Goal: Task Accomplishment & Management: Manage account settings

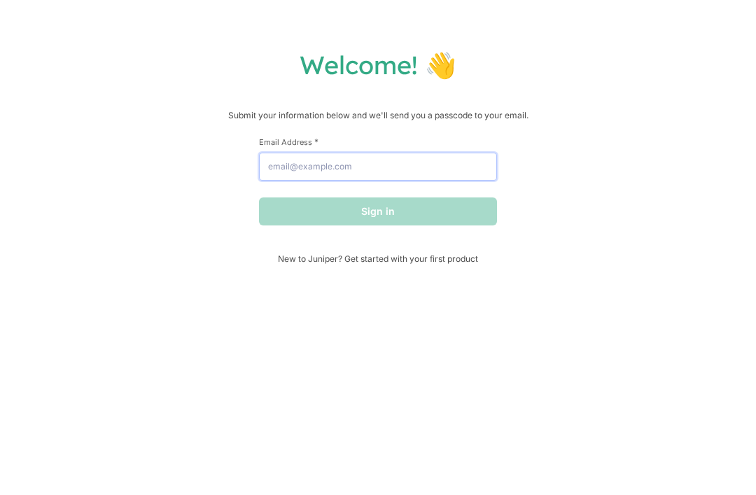
click at [462, 167] on input "Email Address *" at bounding box center [378, 167] width 238 height 28
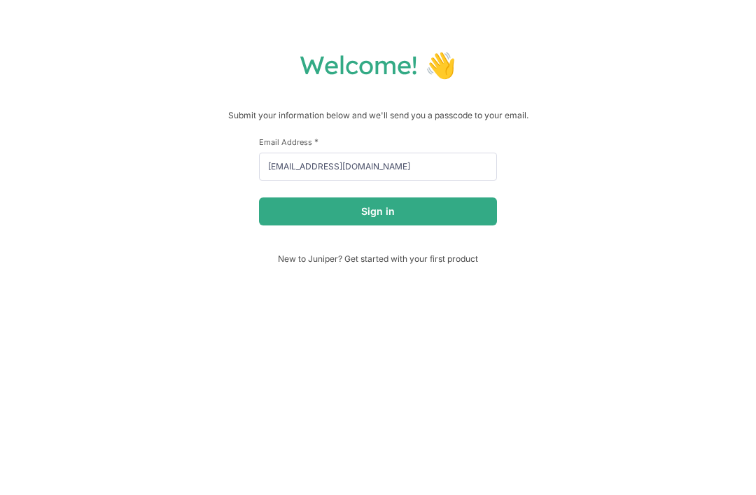
click at [466, 223] on button "Sign in" at bounding box center [378, 211] width 238 height 28
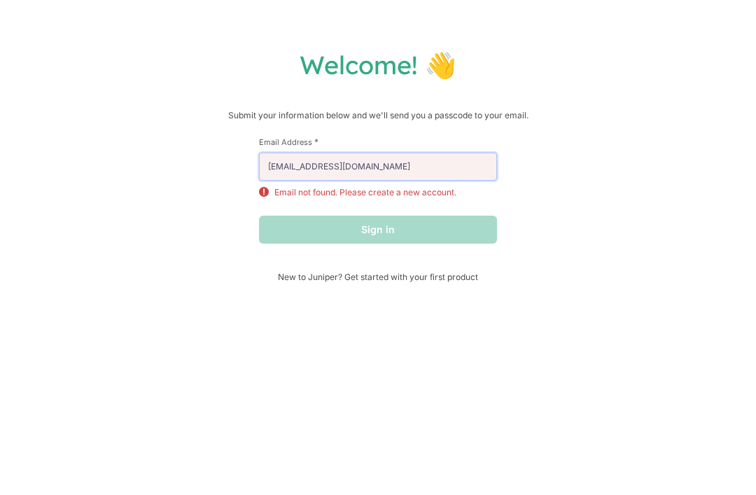
click at [431, 174] on input "husakiyonmarine@gmail.com" at bounding box center [378, 167] width 238 height 28
click at [459, 235] on div "Sign in" at bounding box center [378, 230] width 238 height 28
click at [441, 167] on input "husakiyonmarine@gmail.com" at bounding box center [378, 167] width 238 height 28
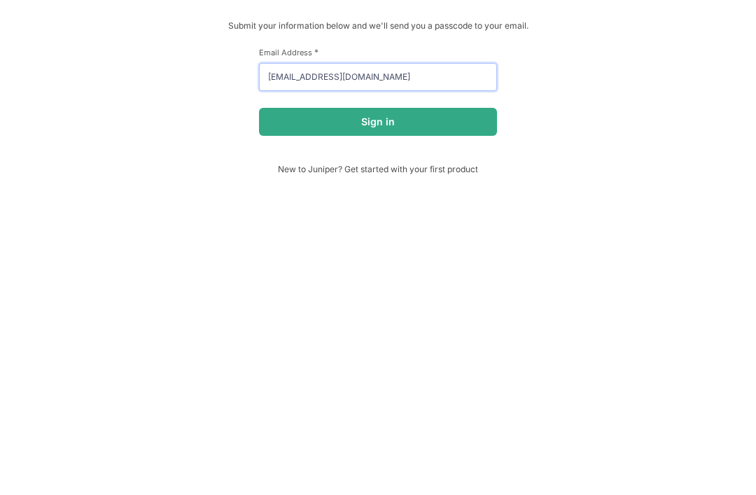
type input "husakiyonmarlene@gmail.com"
click at [378, 197] on button "Sign in" at bounding box center [378, 211] width 238 height 28
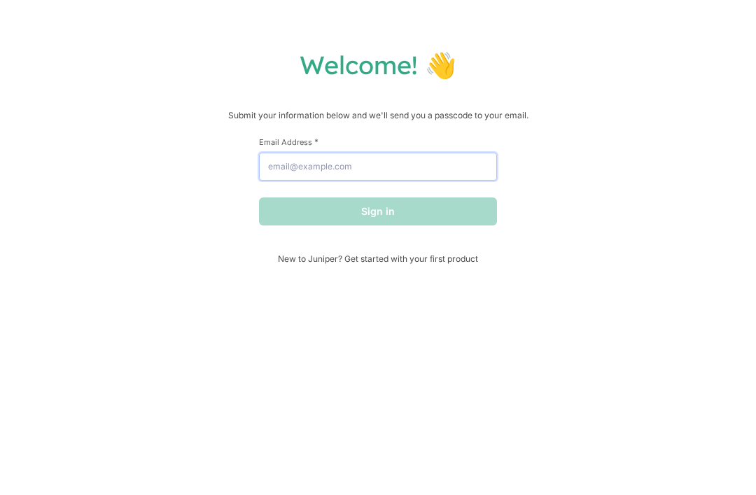
click at [468, 166] on input "Email Address *" at bounding box center [378, 167] width 238 height 28
type input "[EMAIL_ADDRESS][DOMAIN_NAME]"
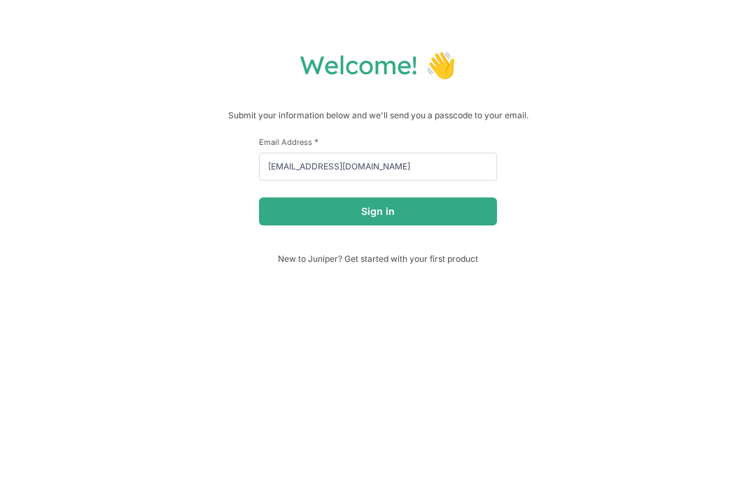
click at [317, 215] on button "Sign in" at bounding box center [378, 211] width 238 height 28
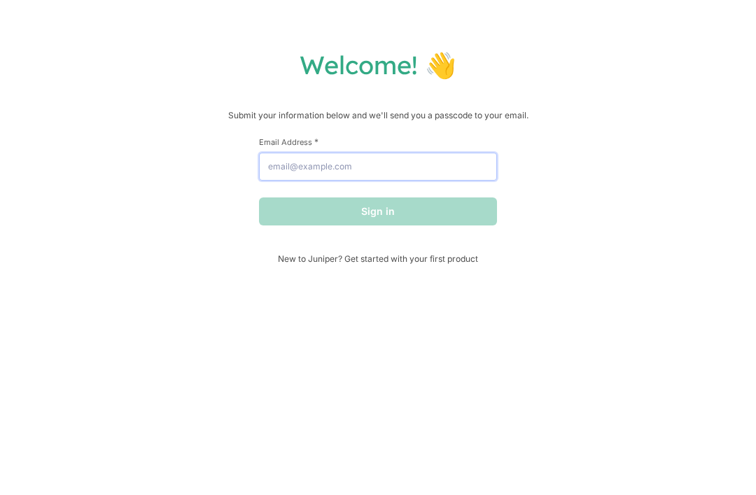
click at [461, 176] on input "Email Address *" at bounding box center [378, 167] width 238 height 28
type input "[EMAIL_ADDRESS][DOMAIN_NAME]"
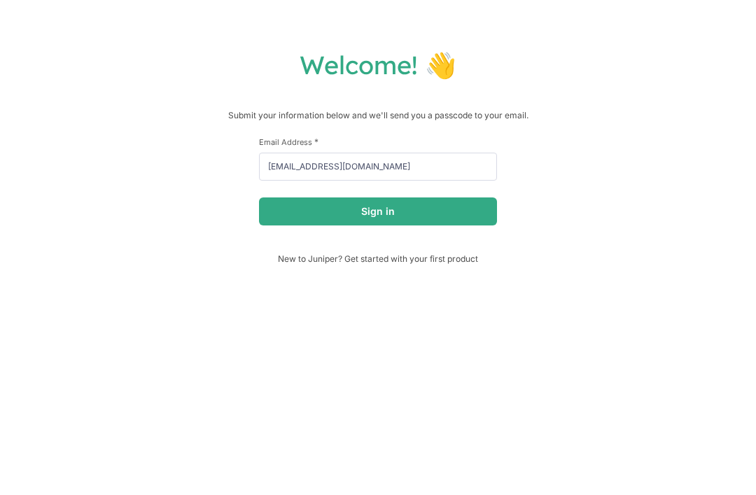
click at [435, 217] on button "Sign in" at bounding box center [378, 211] width 238 height 28
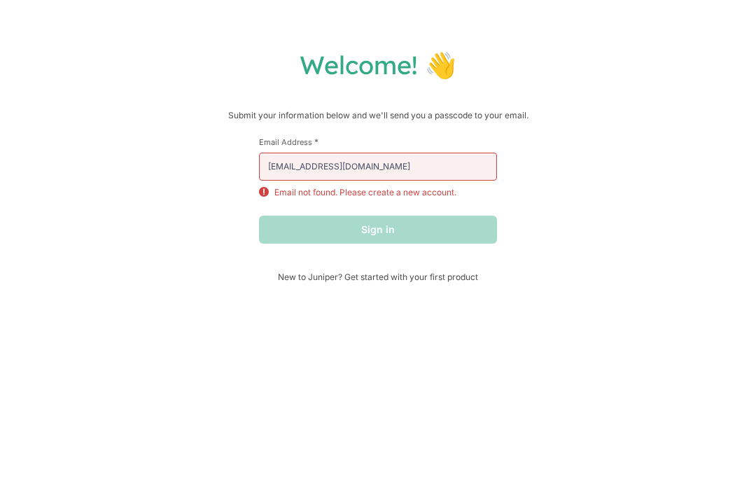
click at [438, 224] on div "Sign in" at bounding box center [378, 230] width 238 height 28
click at [443, 173] on input "[EMAIL_ADDRESS][DOMAIN_NAME]" at bounding box center [378, 167] width 238 height 28
click at [380, 280] on span "New to Juniper? Get started with your first product" at bounding box center [378, 277] width 238 height 11
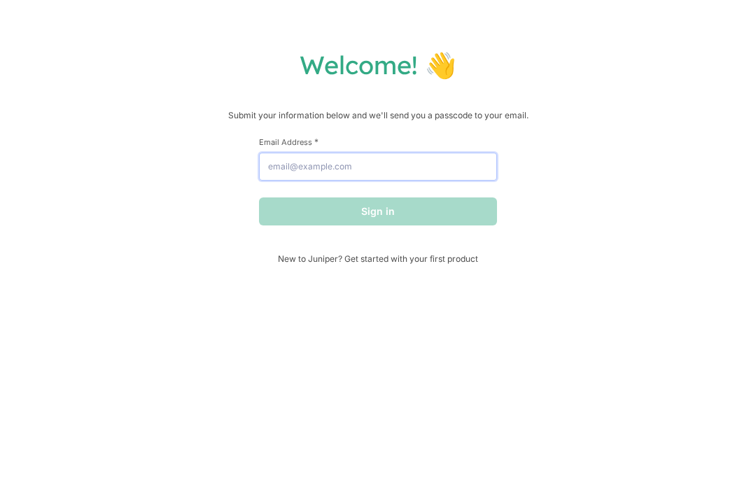
click at [454, 181] on input "Email Address *" at bounding box center [378, 167] width 238 height 28
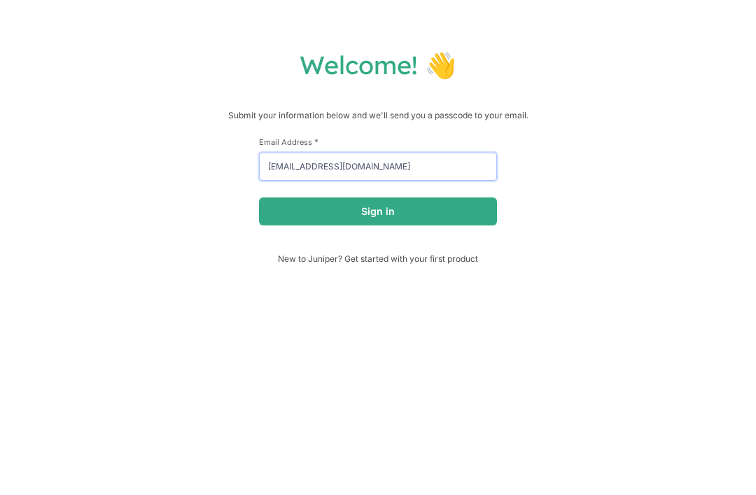
type input "husakiyonamarin@gmail.com"
click at [415, 197] on form "First Name * Last Name * Email Address * husakiyonamarin@gmail.com Sign in" at bounding box center [378, 181] width 238 height 89
click at [425, 211] on button "Sign in" at bounding box center [378, 211] width 238 height 28
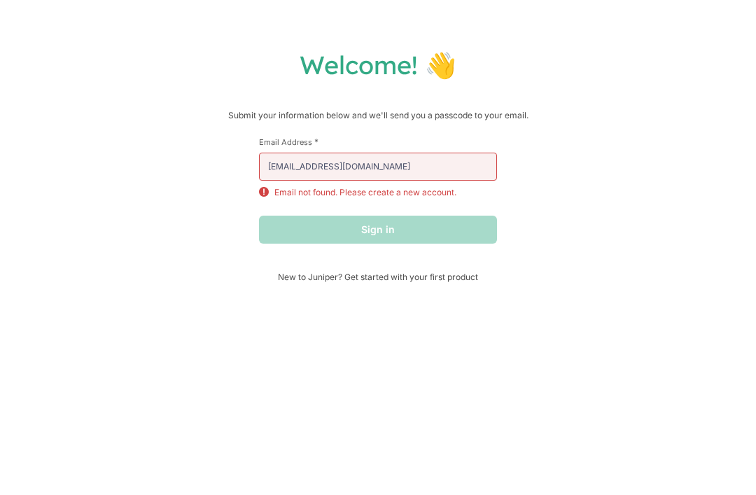
click at [425, 237] on div "Sign in" at bounding box center [378, 230] width 238 height 28
click at [425, 158] on input "husakiyonamarin@gmail.com" at bounding box center [378, 167] width 238 height 28
click at [450, 170] on input "husakiyonamarin@gmail.com" at bounding box center [378, 167] width 238 height 28
click at [448, 169] on input "husakiyonamarin@gmail.com" at bounding box center [378, 167] width 238 height 28
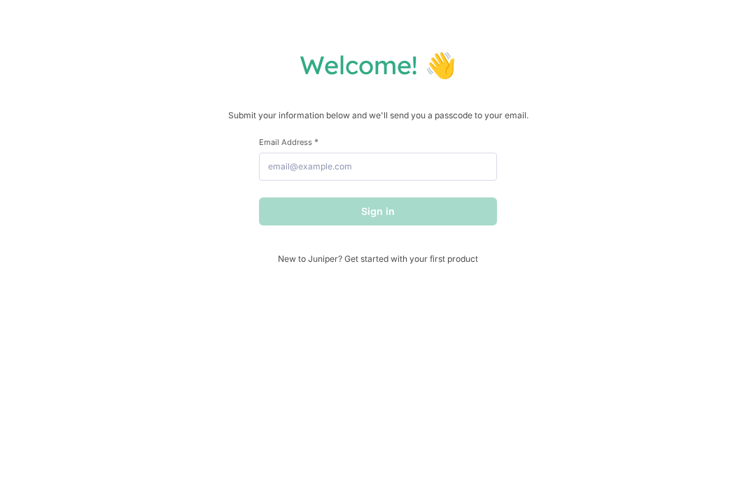
click at [400, 68] on h1 "Welcome! 👋" at bounding box center [378, 65] width 728 height 32
click at [452, 261] on span "New to Juniper? Get started with your first product" at bounding box center [378, 258] width 238 height 11
click at [413, 166] on input "Email Address *" at bounding box center [378, 167] width 238 height 28
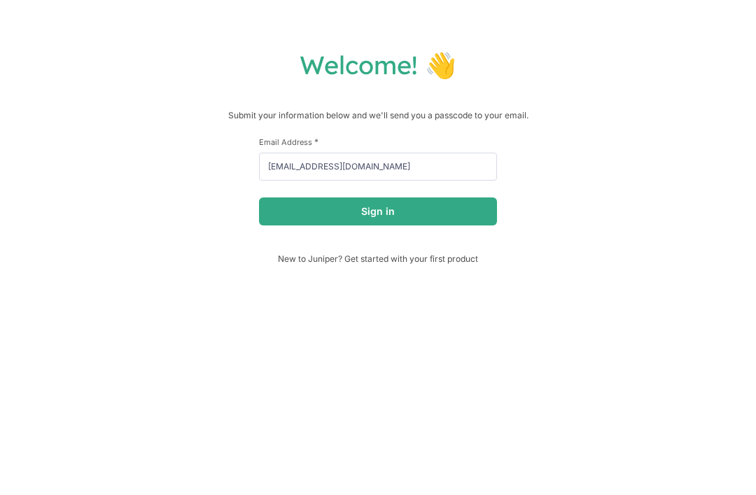
click at [292, 216] on button "Sign in" at bounding box center [378, 211] width 238 height 28
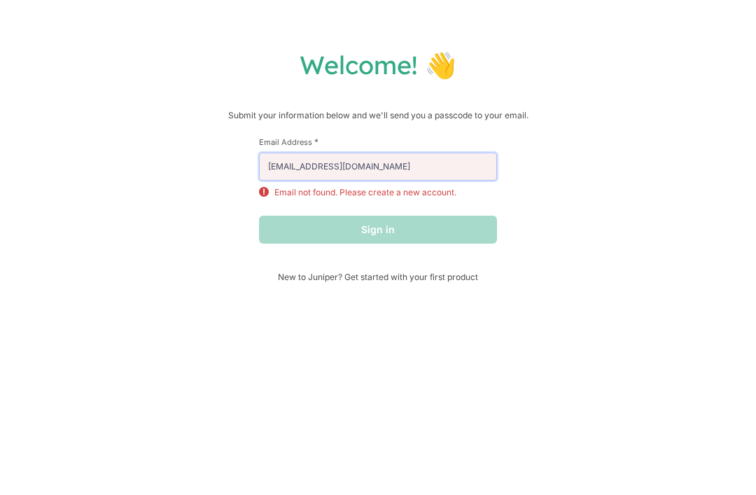
click at [290, 168] on input "[EMAIL_ADDRESS][DOMAIN_NAME]" at bounding box center [378, 167] width 238 height 28
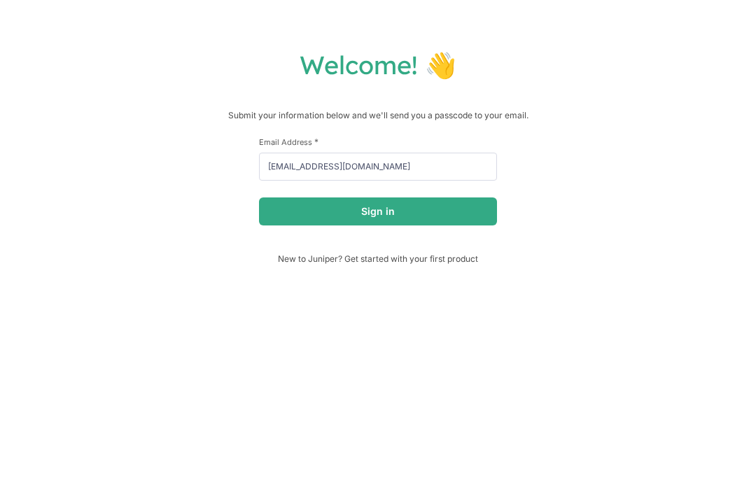
click at [474, 201] on button "Sign in" at bounding box center [378, 211] width 238 height 28
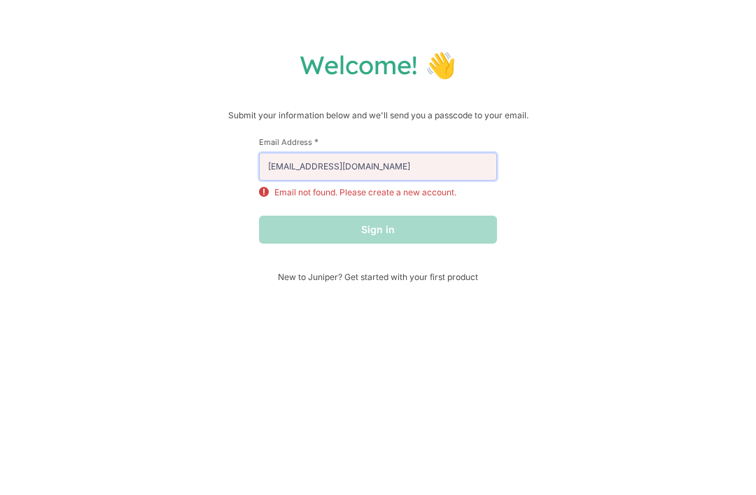
click at [443, 160] on input "hipstertoxics79@icloud.com" at bounding box center [378, 167] width 238 height 28
click at [327, 173] on input "hipstertoxics79@icloud.com" at bounding box center [378, 167] width 238 height 28
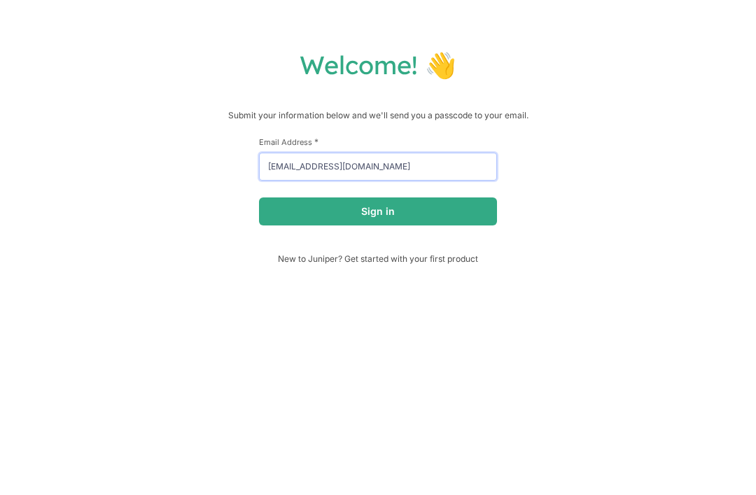
type input "hipstertoxics@icloud.com"
click at [463, 202] on button "Sign in" at bounding box center [378, 211] width 238 height 28
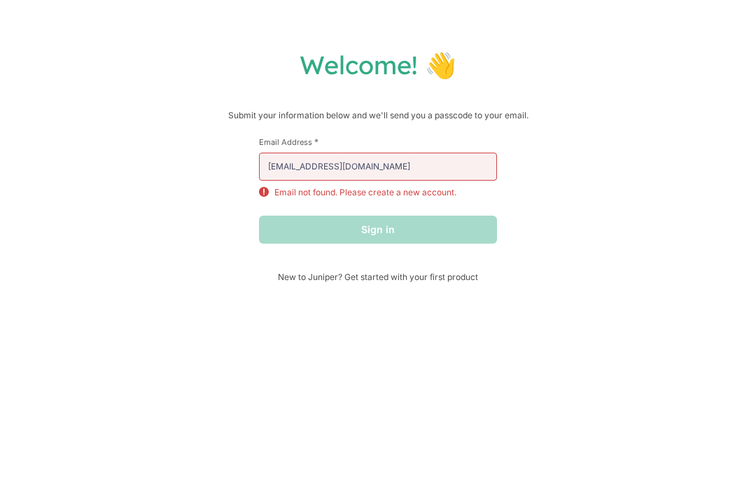
click at [441, 195] on p "Email not found. Please create a new account." at bounding box center [366, 192] width 182 height 13
click at [438, 195] on p "Email not found. Please create a new account." at bounding box center [366, 192] width 182 height 13
click at [433, 198] on p "Email not found. Please create a new account." at bounding box center [366, 192] width 182 height 13
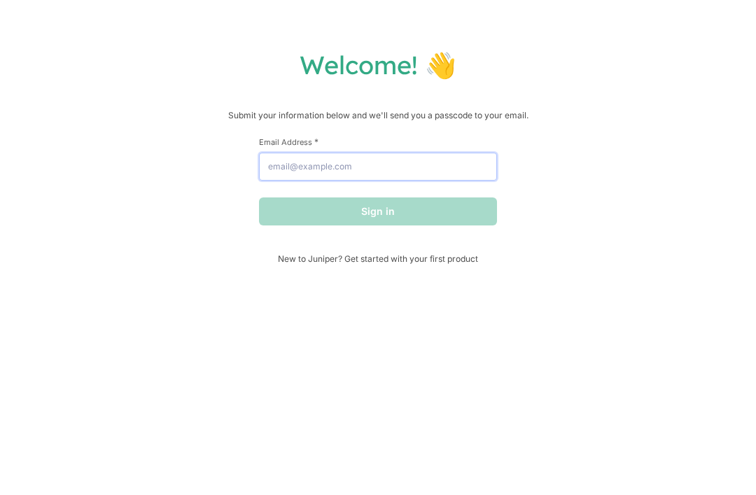
click at [468, 181] on input "Email Address *" at bounding box center [378, 167] width 238 height 28
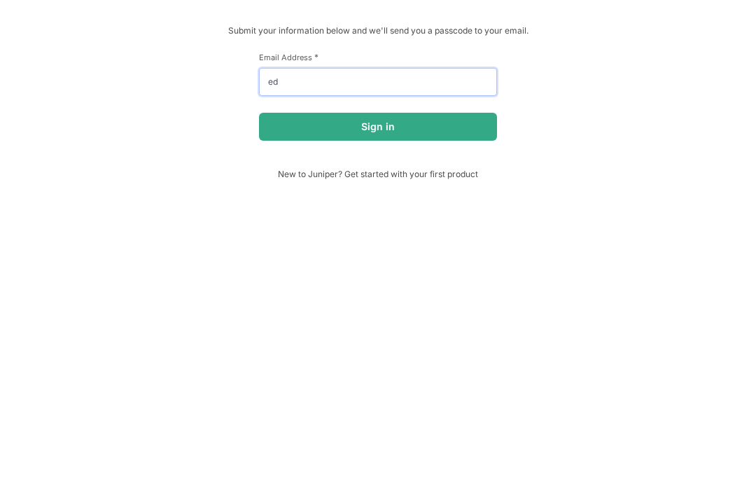
type input "e"
type input "E"
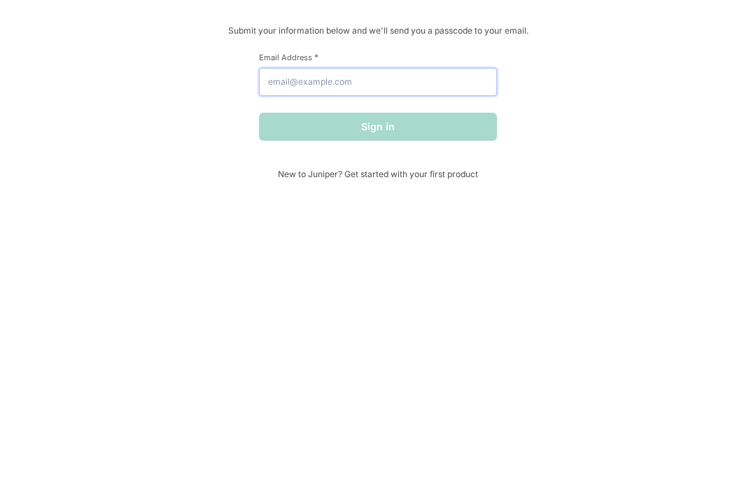
type input "H"
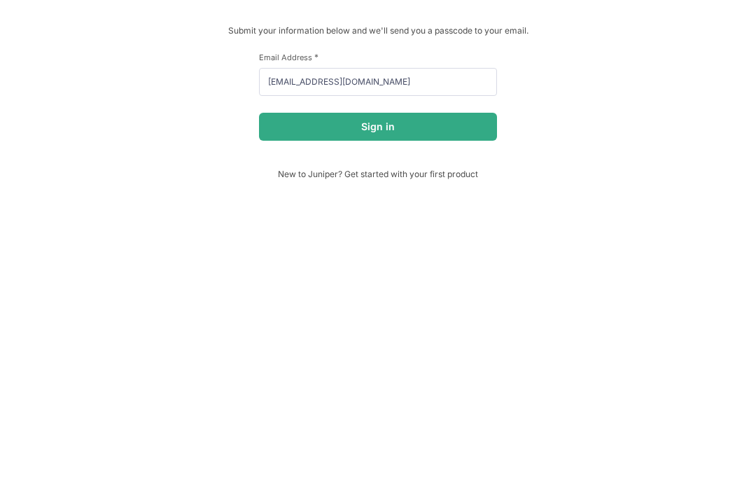
click at [464, 197] on button "Sign in" at bounding box center [378, 211] width 238 height 28
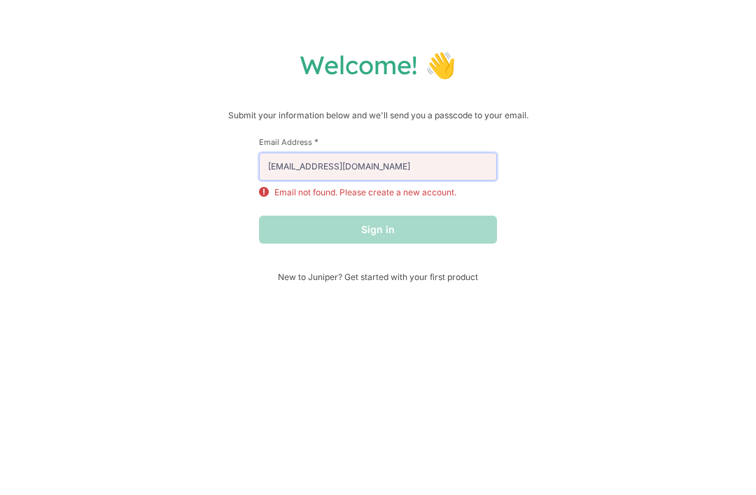
click at [327, 169] on input "[EMAIL_ADDRESS][DOMAIN_NAME]" at bounding box center [378, 167] width 238 height 28
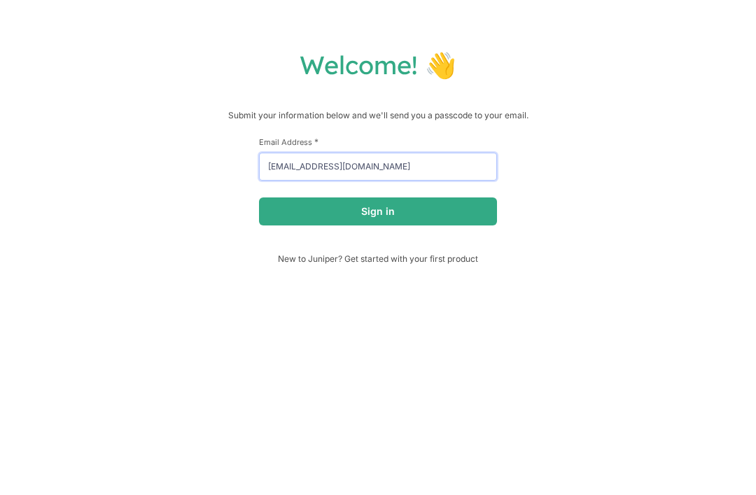
type input "[EMAIL_ADDRESS][DOMAIN_NAME]"
click at [476, 203] on button "Sign in" at bounding box center [378, 211] width 238 height 28
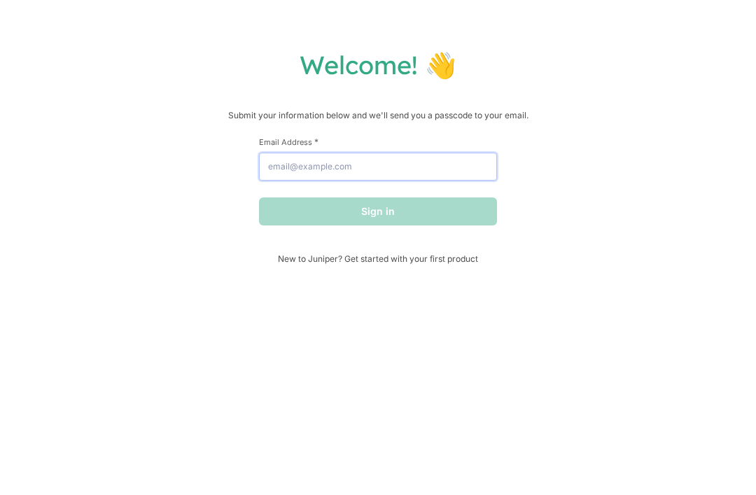
click at [443, 178] on input "Email Address *" at bounding box center [378, 167] width 238 height 28
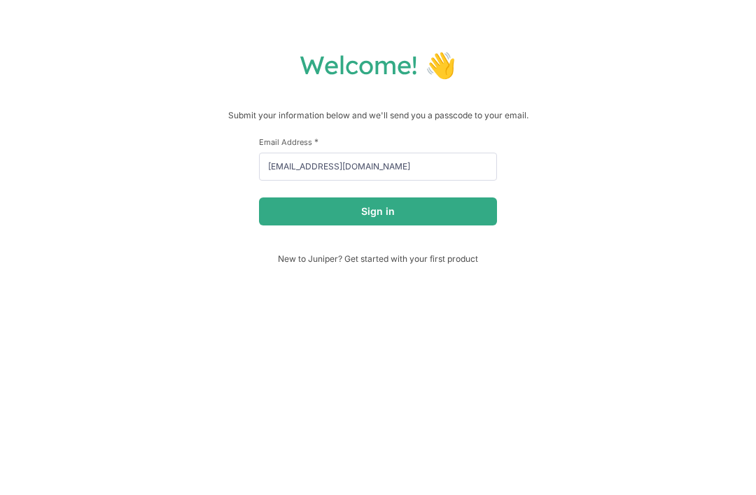
click at [472, 212] on button "Sign in" at bounding box center [378, 211] width 238 height 28
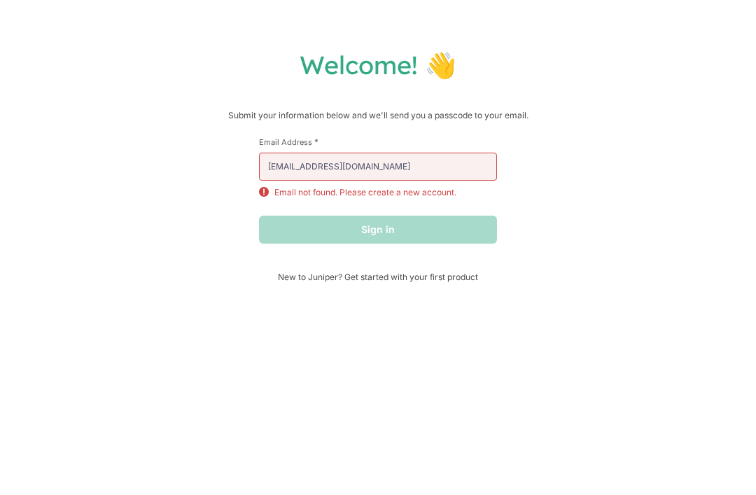
click at [464, 228] on div "Sign in" at bounding box center [378, 230] width 238 height 28
click at [457, 179] on input "hipster_toxics79@icloud.com" at bounding box center [378, 167] width 238 height 28
click at [473, 176] on input "hipster_toxics79@icloud.com" at bounding box center [378, 167] width 238 height 28
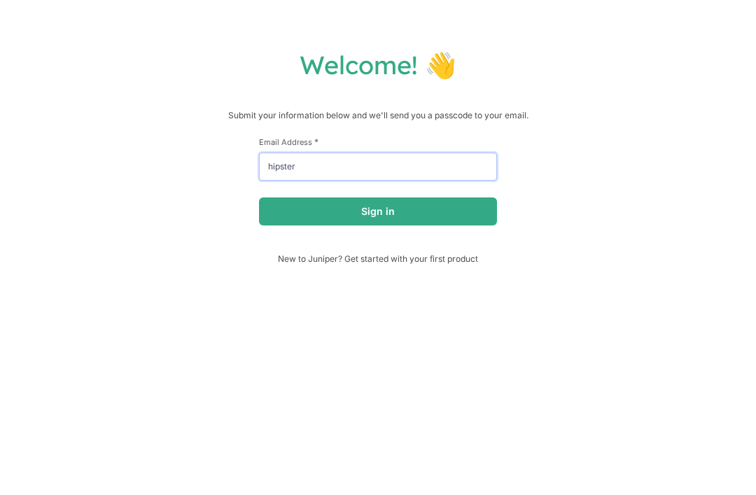
type input "hipste"
